Goal: Information Seeking & Learning: Learn about a topic

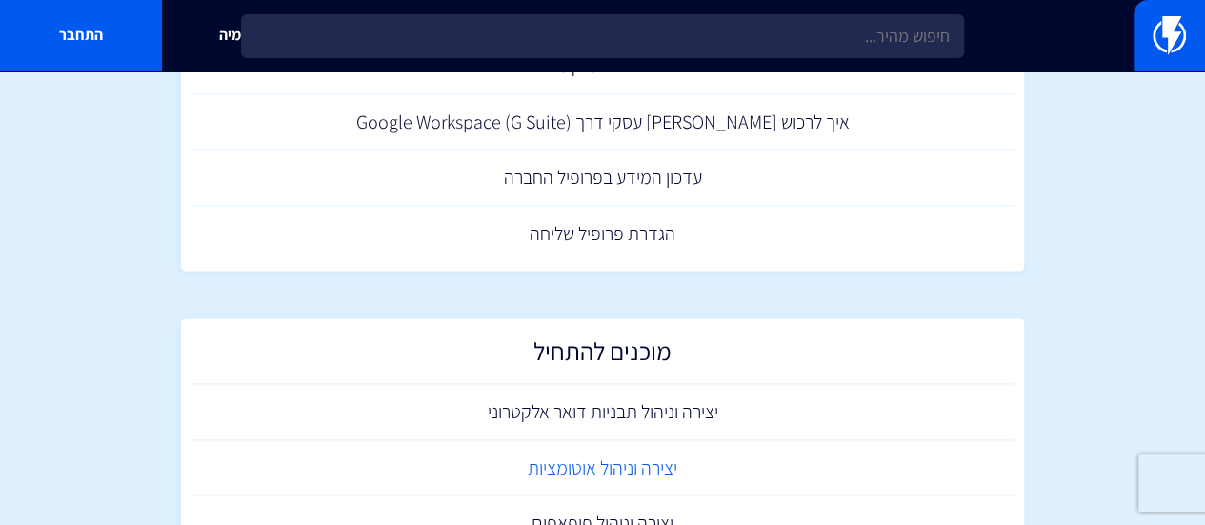
scroll to position [795, 0]
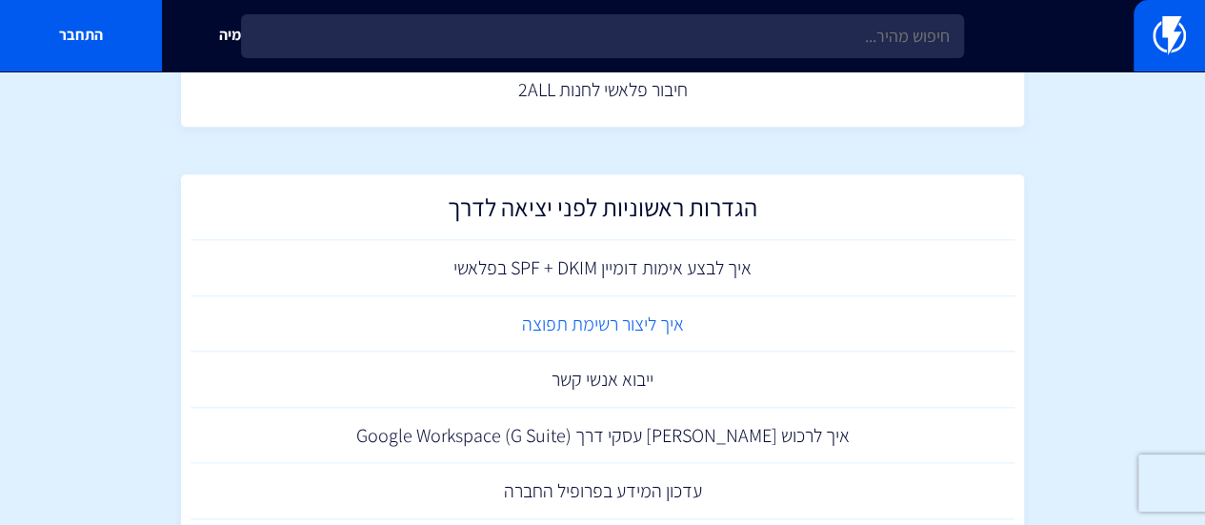
click at [638, 324] on link "איך ליצור רשימת תפוצה" at bounding box center [603, 324] width 825 height 56
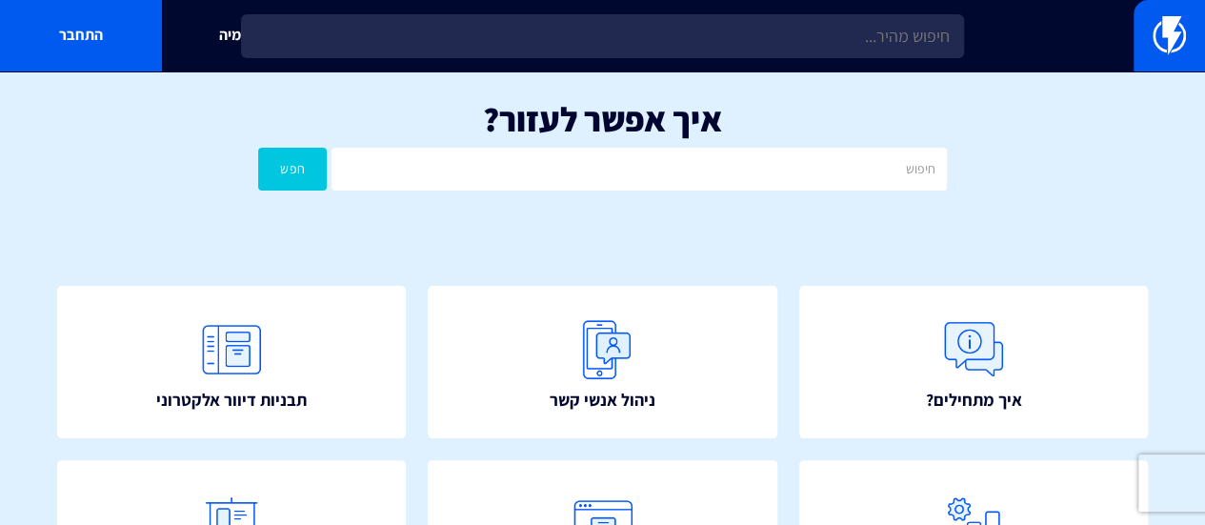
scroll to position [127, 0]
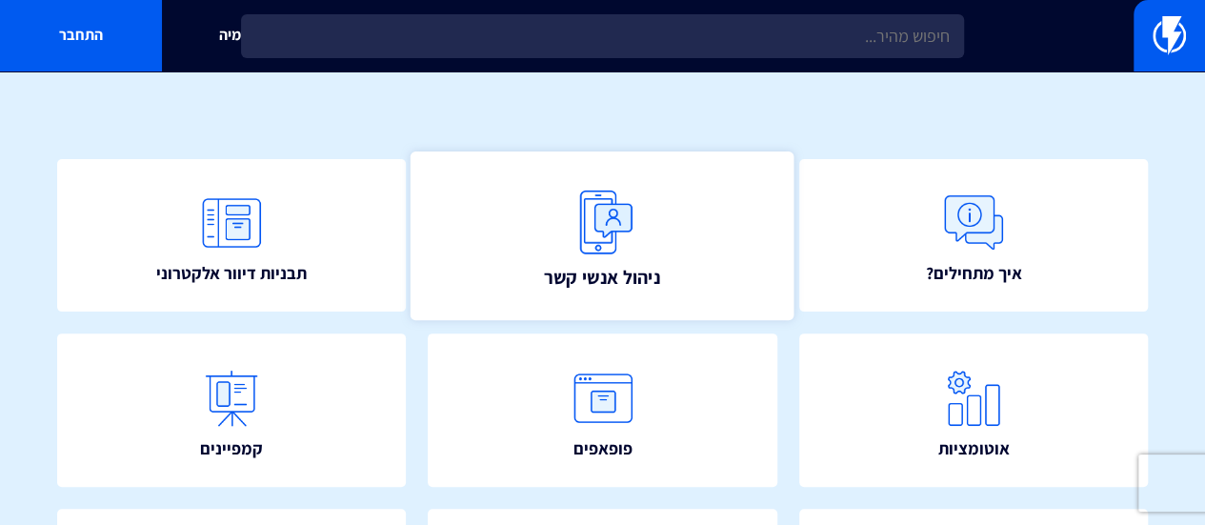
click at [503, 240] on link "ניהול אנשי קשר" at bounding box center [603, 235] width 384 height 169
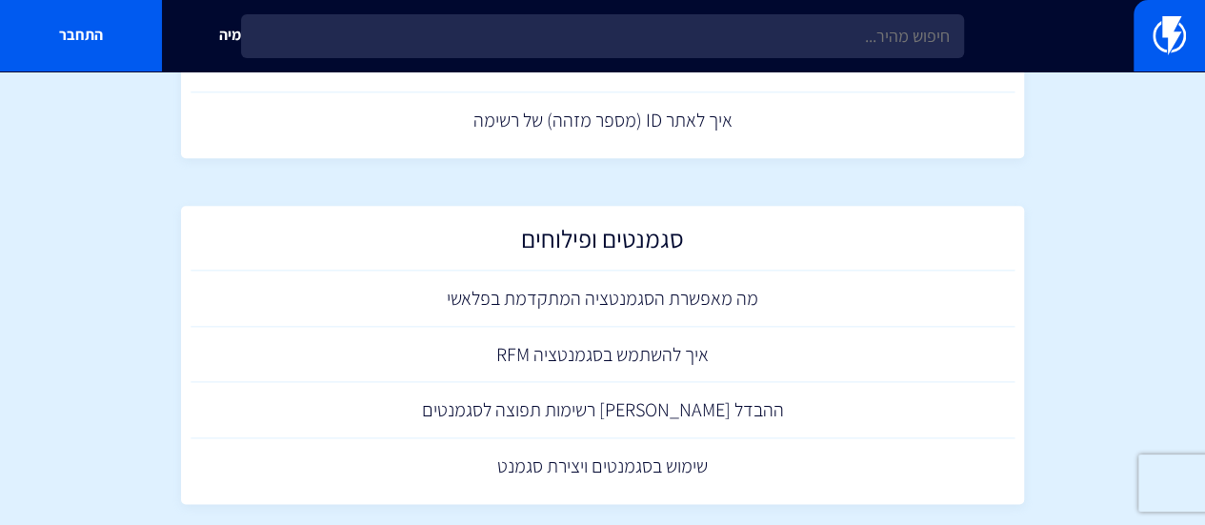
scroll to position [1079, 0]
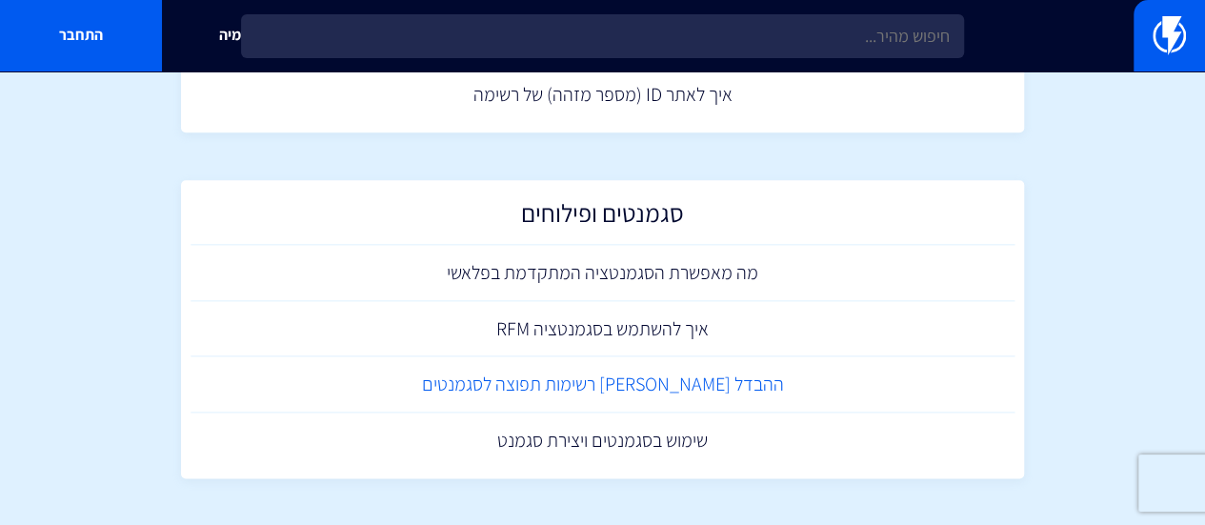
click at [689, 394] on link "ההבדל [PERSON_NAME] רשימות תפוצה לסגמנטים" at bounding box center [603, 384] width 825 height 56
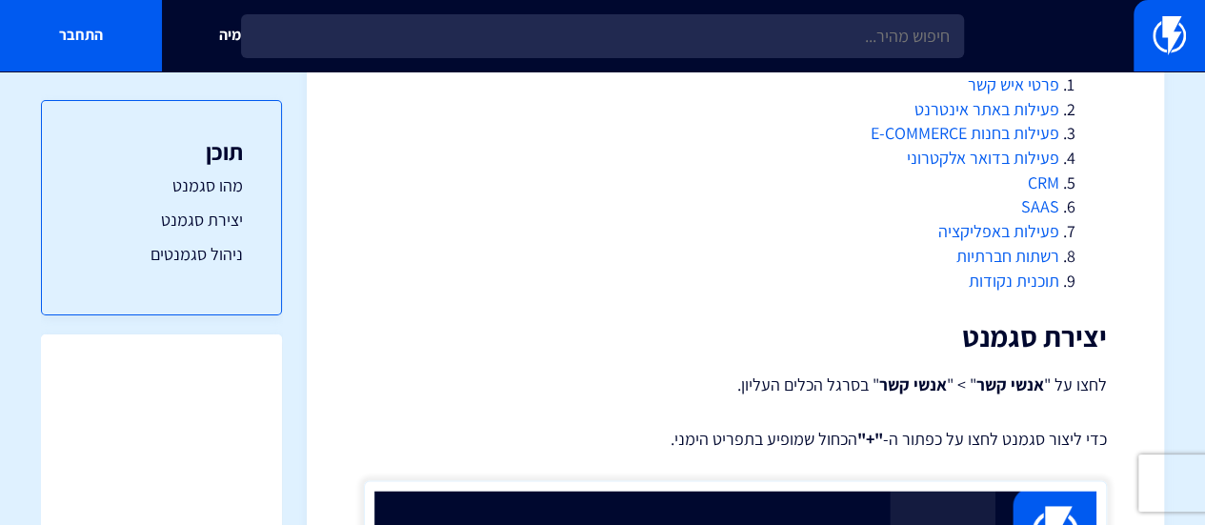
scroll to position [1143, 0]
